Goal: Find specific page/section

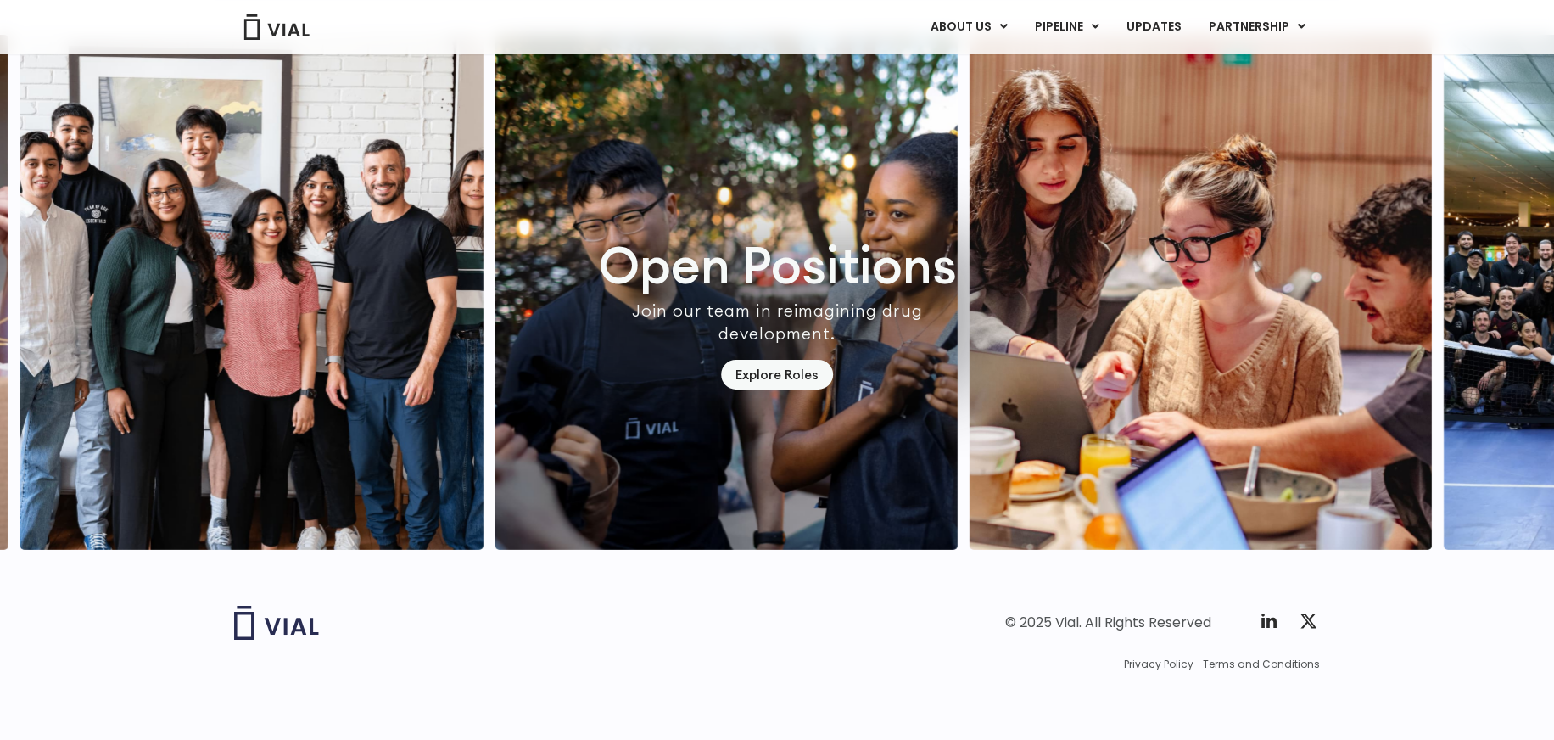
scroll to position [4736, 0]
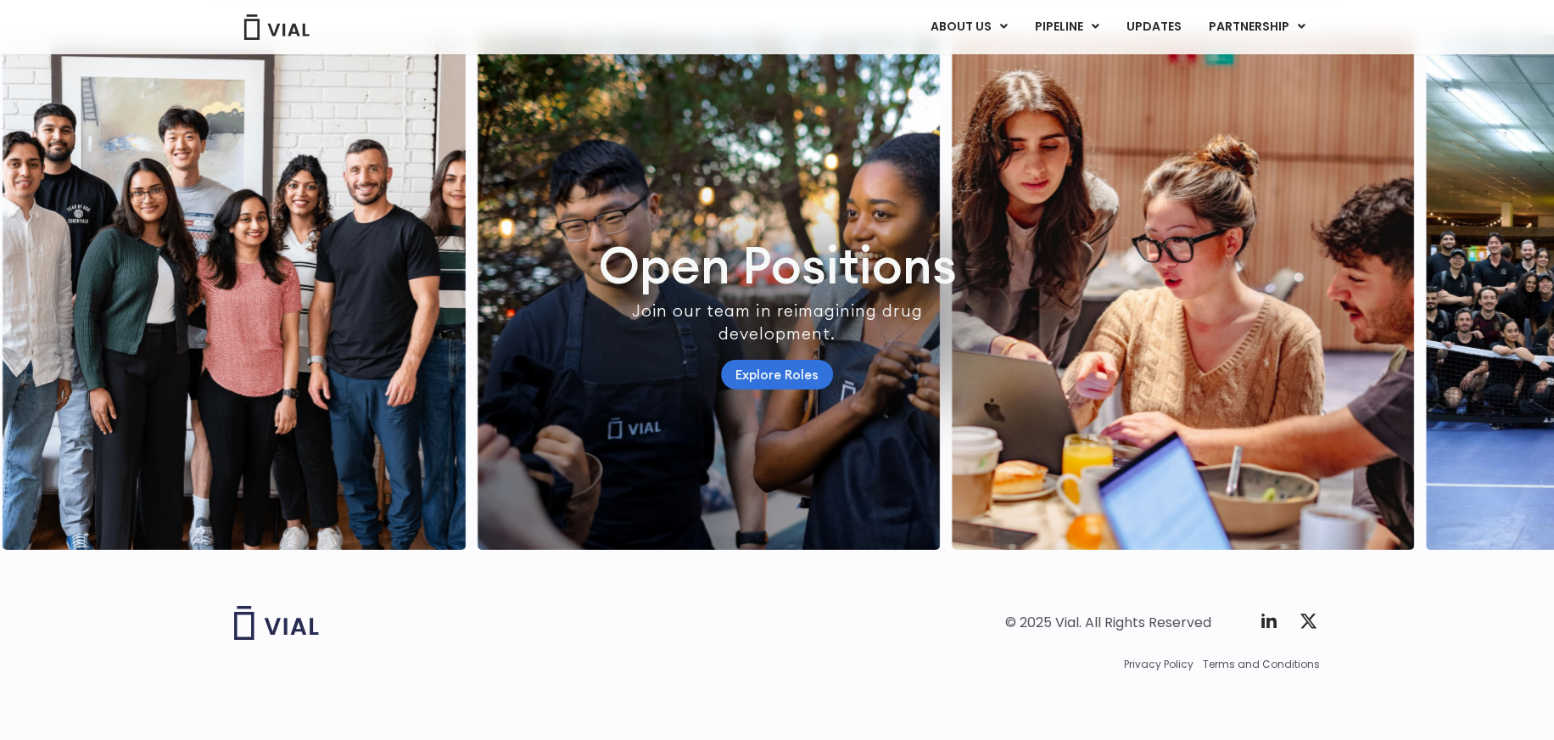
click at [796, 360] on link "Explore Roles" at bounding box center [777, 375] width 112 height 30
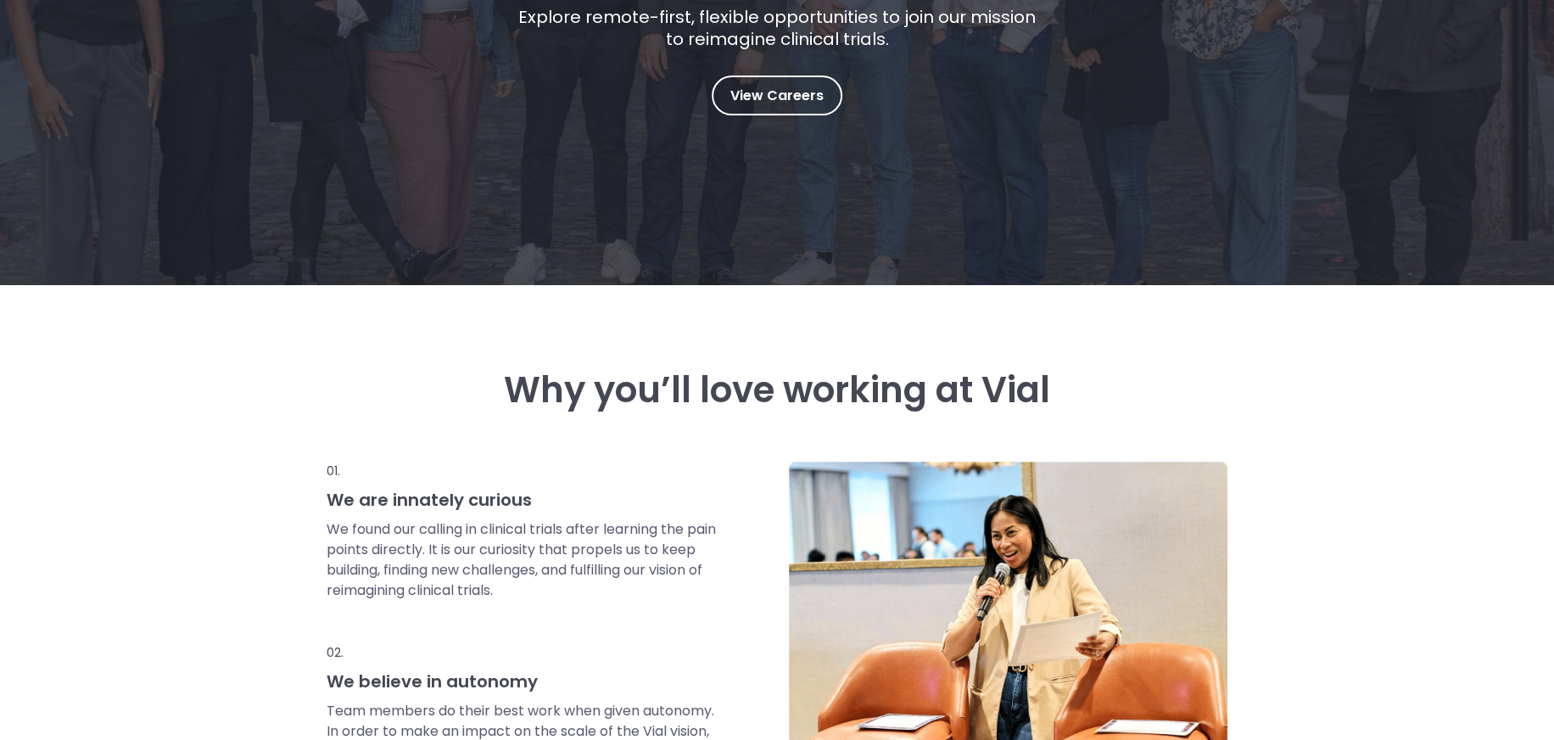
scroll to position [424, 0]
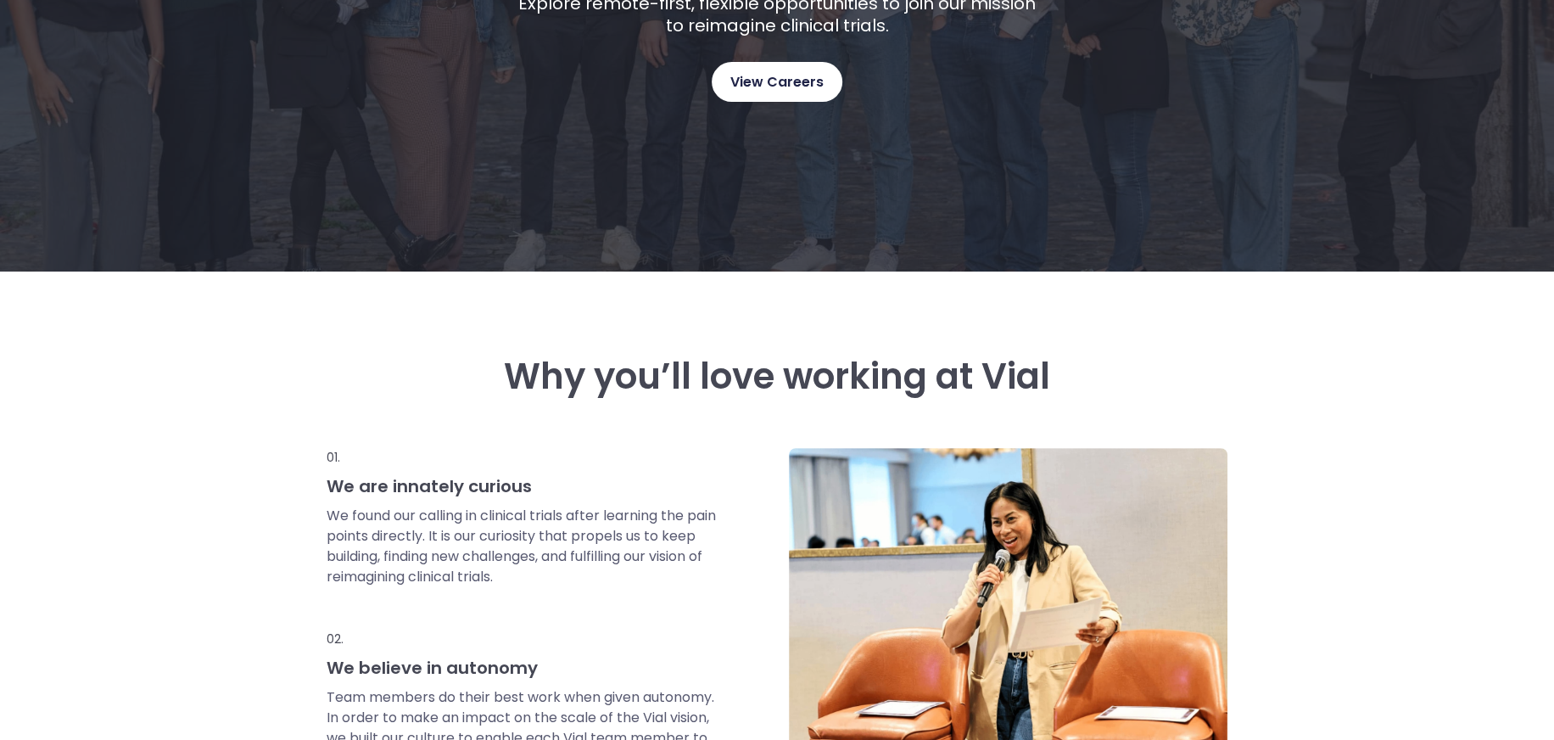
click at [767, 80] on span "View Careers" at bounding box center [776, 82] width 93 height 22
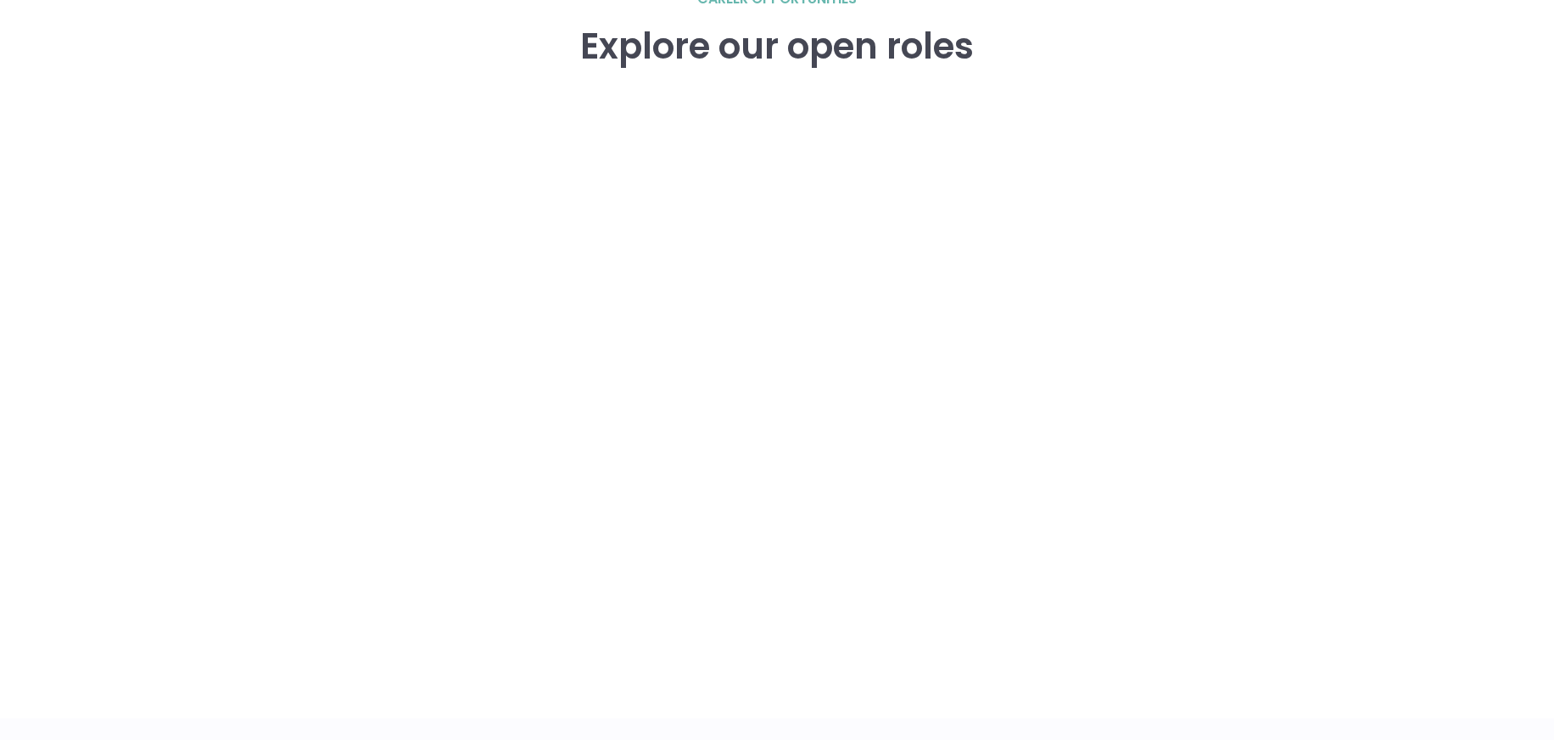
scroll to position [2516, 0]
